Goal: Complete application form

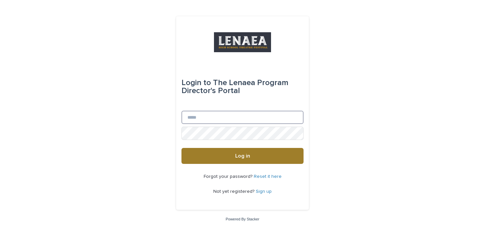
type input "**********"
click at [252, 160] on button "Log in" at bounding box center [243, 156] width 122 height 16
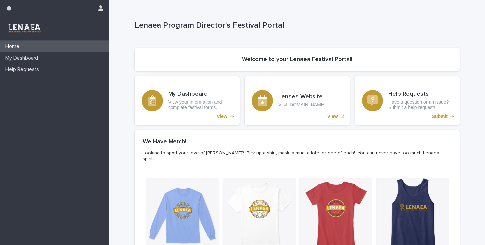
scroll to position [78, 0]
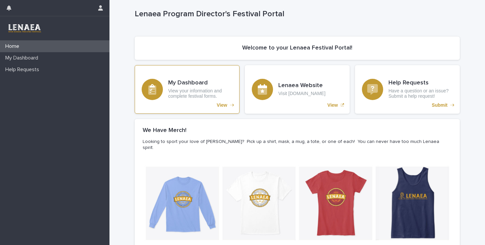
click at [184, 88] on p "View your information and complete festival forms." at bounding box center [200, 93] width 64 height 11
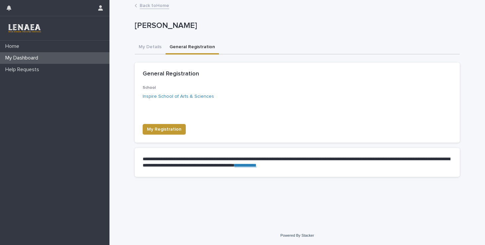
click at [184, 49] on button "General Registration" at bounding box center [192, 48] width 53 height 14
click at [167, 133] on button "My Registration" at bounding box center [164, 129] width 43 height 11
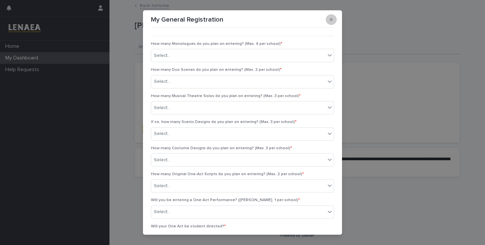
click at [332, 20] on icon "button" at bounding box center [331, 19] width 3 height 5
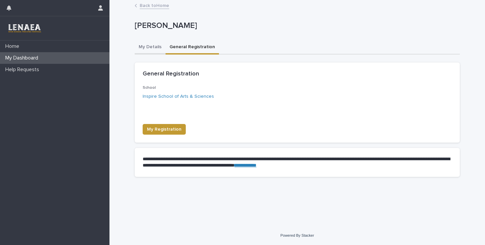
click at [153, 46] on button "My Details" at bounding box center [150, 48] width 31 height 14
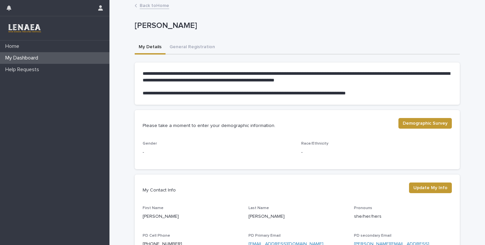
click at [153, 6] on link "Back to Home" at bounding box center [155, 5] width 30 height 8
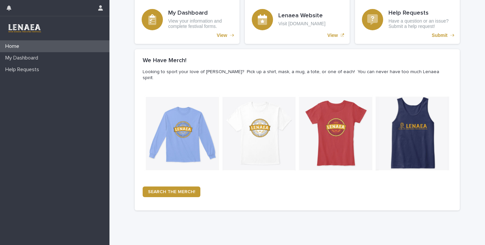
scroll to position [164, 0]
